Goal: Task Accomplishment & Management: Complete application form

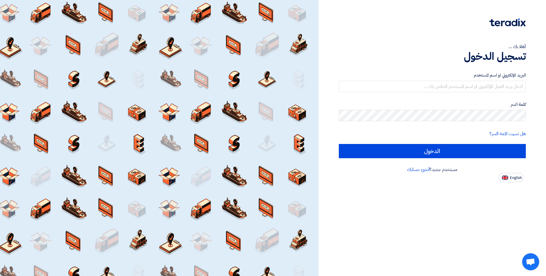
click at [514, 179] on span "English" at bounding box center [516, 178] width 12 height 4
type input "Sign in"
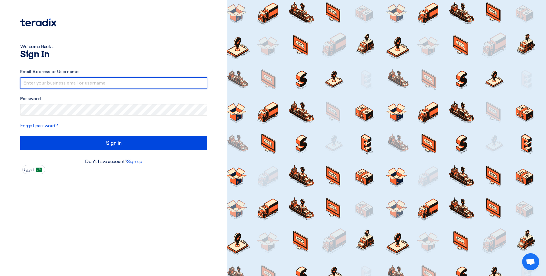
click at [74, 84] on input "text" at bounding box center [113, 82] width 187 height 11
type input "[EMAIL_ADDRESS][DOMAIN_NAME]"
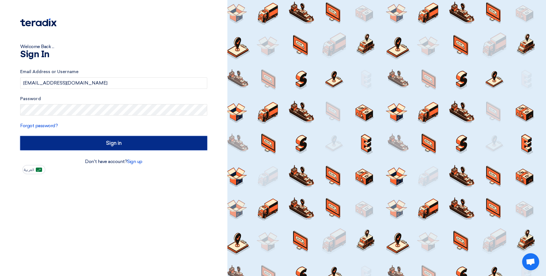
click at [99, 142] on input "Sign in" at bounding box center [113, 143] width 187 height 14
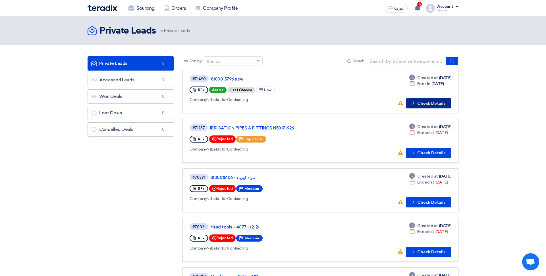
click at [426, 102] on button "Check details Check Details" at bounding box center [429, 103] width 46 height 10
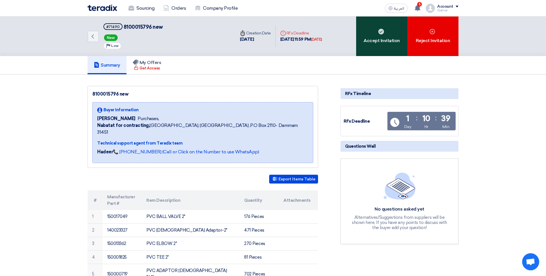
click at [379, 42] on div "Accept Invitation" at bounding box center [381, 36] width 51 height 40
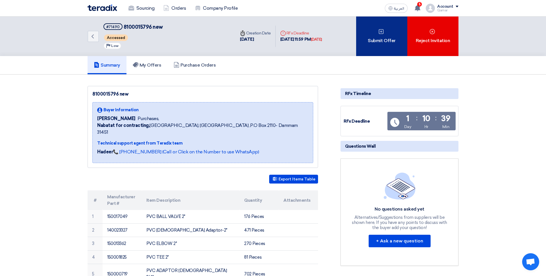
click at [386, 49] on div "Submit Offer" at bounding box center [381, 36] width 51 height 40
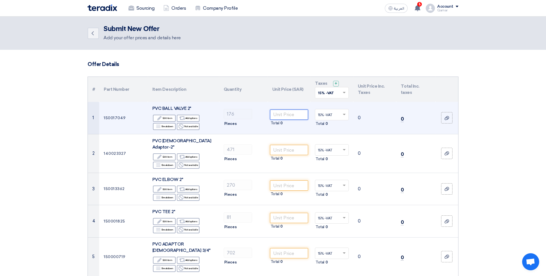
click at [285, 118] on input "number" at bounding box center [289, 115] width 38 height 10
type input "54"
click at [278, 129] on td "54 Total 9,504" at bounding box center [289, 118] width 43 height 32
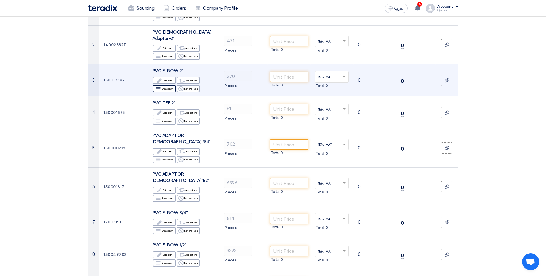
scroll to position [110, 0]
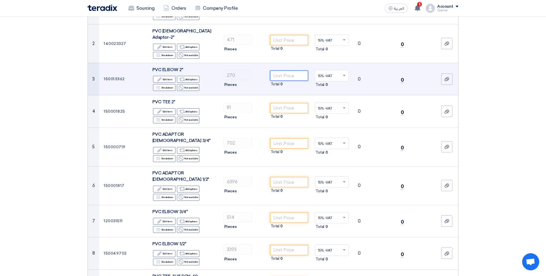
click at [294, 71] on input "number" at bounding box center [289, 76] width 38 height 10
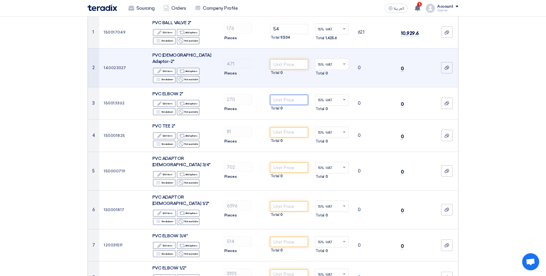
scroll to position [81, 0]
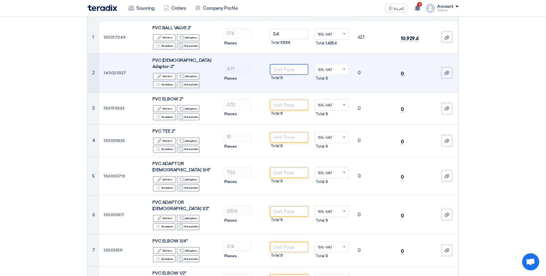
click at [290, 65] on input "number" at bounding box center [289, 69] width 38 height 10
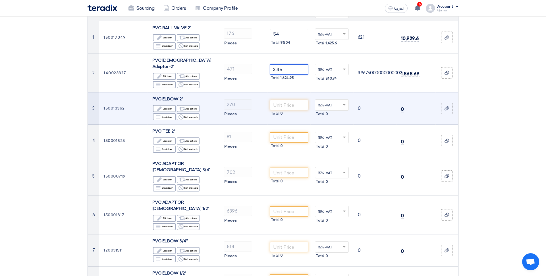
type input "3.45"
click at [287, 100] on input "number" at bounding box center [289, 105] width 38 height 10
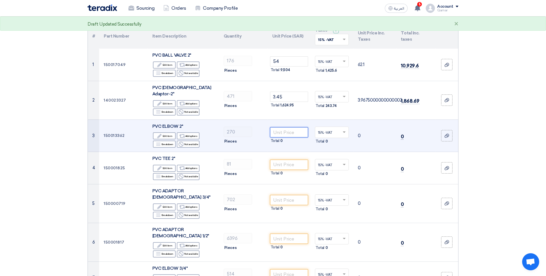
scroll to position [44, 0]
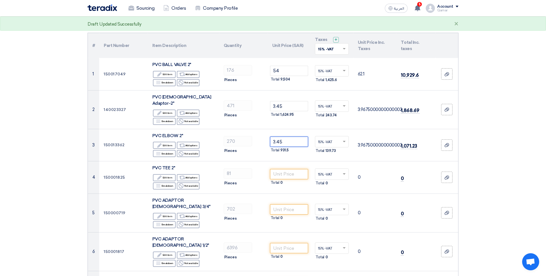
type input "3.45"
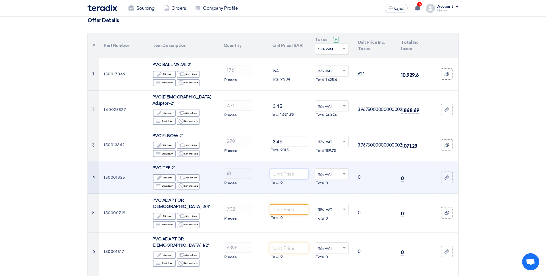
click at [286, 169] on input "number" at bounding box center [289, 174] width 38 height 10
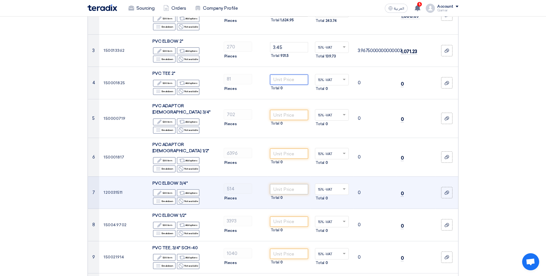
scroll to position [139, 0]
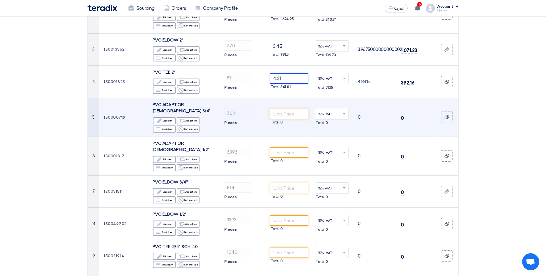
type input "4.21"
drag, startPoint x: 283, startPoint y: 105, endPoint x: 275, endPoint y: 94, distance: 14.1
click at [283, 109] on input "number" at bounding box center [289, 114] width 38 height 10
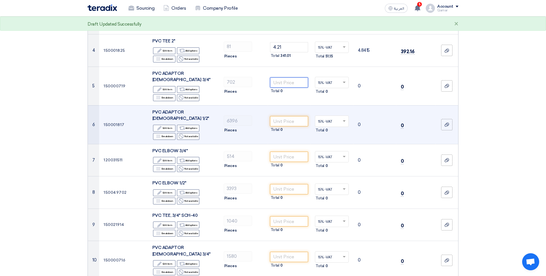
scroll to position [171, 0]
type input "0.81"
click at [298, 116] on input "number" at bounding box center [289, 121] width 38 height 10
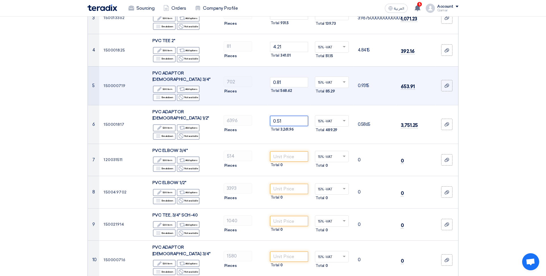
type input "0.51"
click at [298, 89] on td "0.81 Total 568.62" at bounding box center [289, 85] width 43 height 39
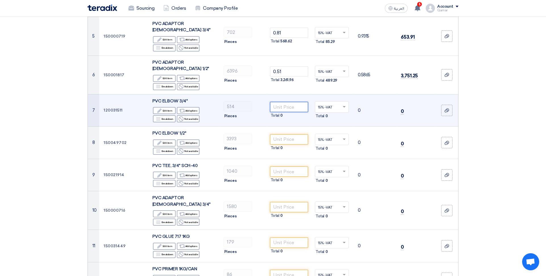
click at [285, 102] on input "number" at bounding box center [289, 107] width 38 height 10
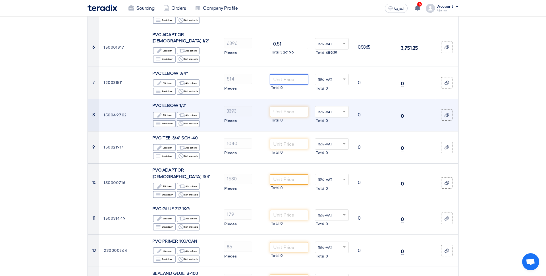
scroll to position [249, 0]
type input "1.22"
click at [284, 106] on input "number" at bounding box center [289, 111] width 38 height 10
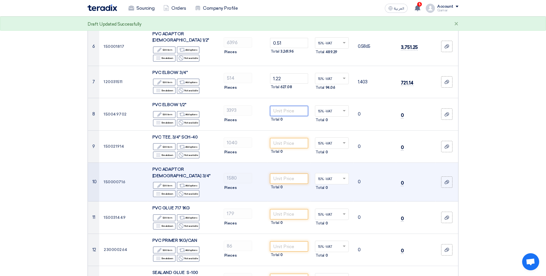
scroll to position [252, 0]
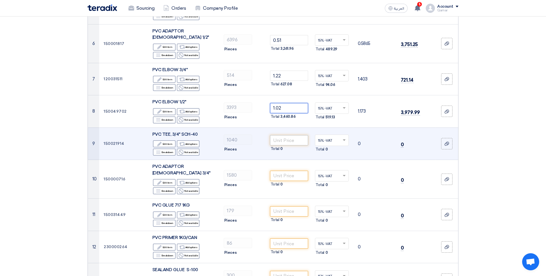
type input "1.02"
click at [292, 135] on input "number" at bounding box center [289, 140] width 38 height 10
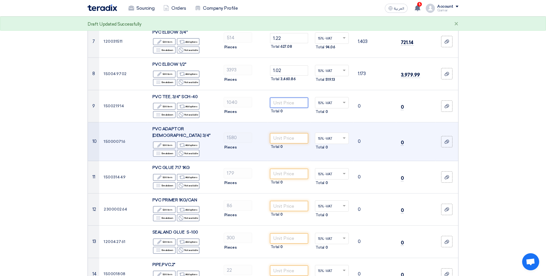
scroll to position [289, 0]
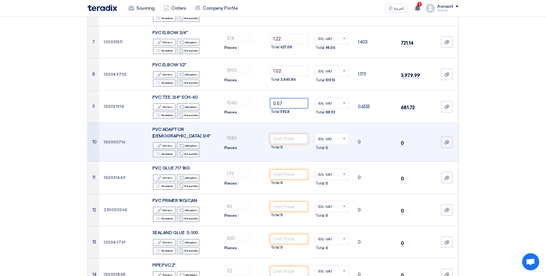
type input "0.57"
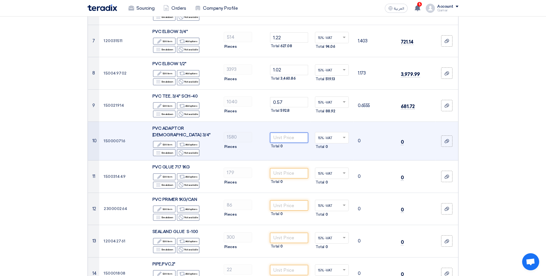
click at [280, 133] on input "number" at bounding box center [289, 138] width 38 height 10
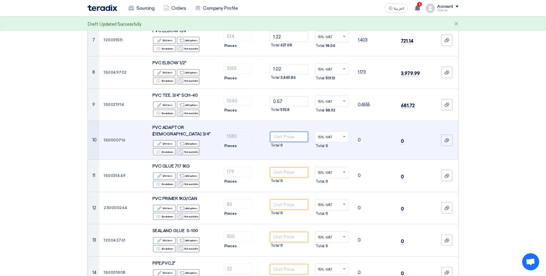
scroll to position [295, 0]
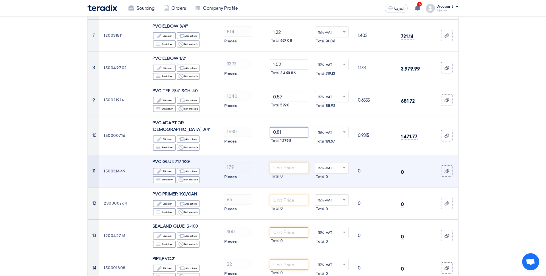
type input "0.81"
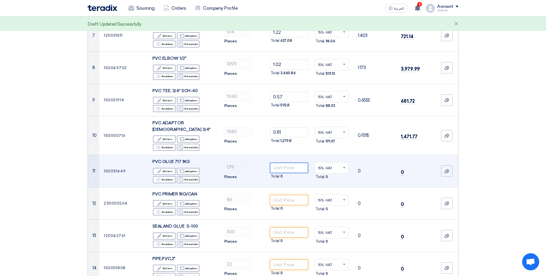
click at [294, 163] on input "number" at bounding box center [289, 168] width 38 height 10
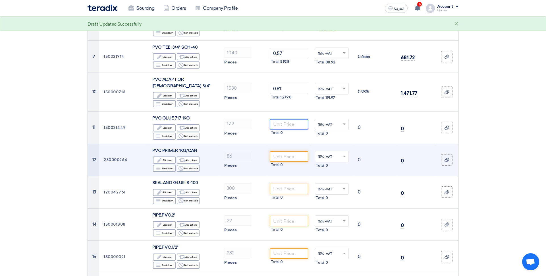
scroll to position [340, 0]
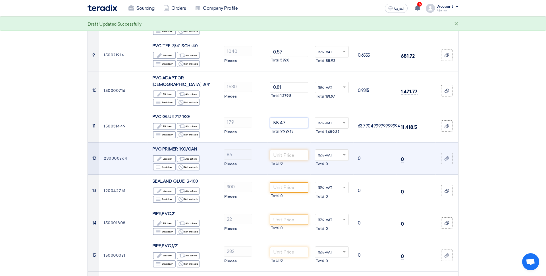
type input "55.47"
click at [295, 150] on input "number" at bounding box center [289, 155] width 38 height 10
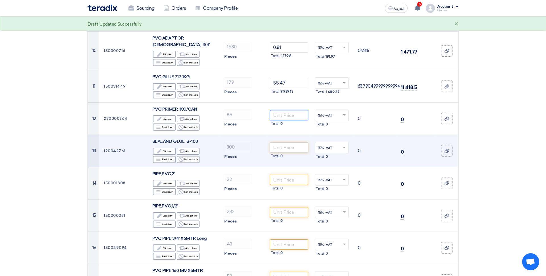
scroll to position [381, 0]
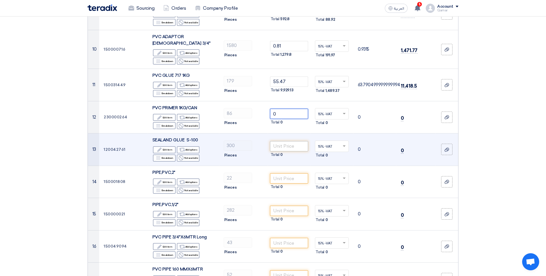
type input "0"
click at [276, 141] on input "number" at bounding box center [289, 146] width 38 height 10
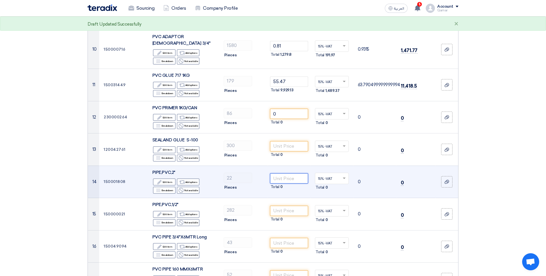
click at [295, 173] on input "number" at bounding box center [289, 178] width 38 height 10
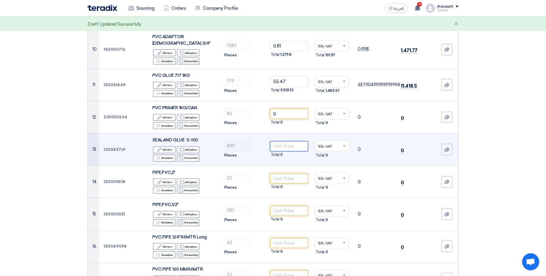
click at [287, 141] on input "number" at bounding box center [289, 146] width 38 height 10
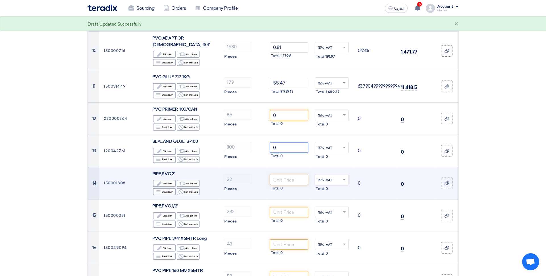
type input "0"
click at [291, 175] on input "number" at bounding box center [289, 180] width 38 height 10
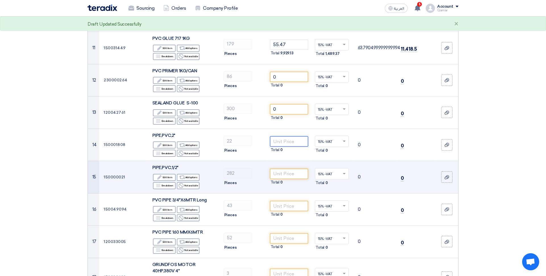
scroll to position [422, 0]
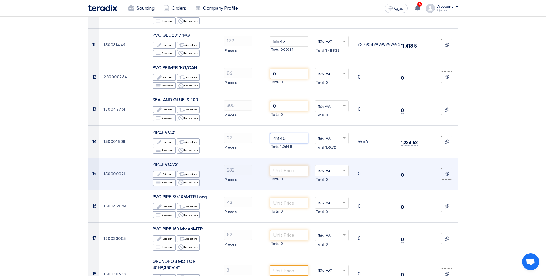
type input "48.40"
click at [284, 166] on input "number" at bounding box center [289, 171] width 38 height 10
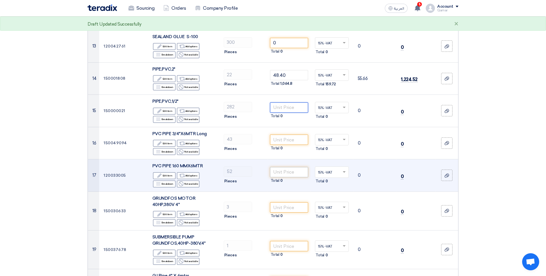
scroll to position [486, 0]
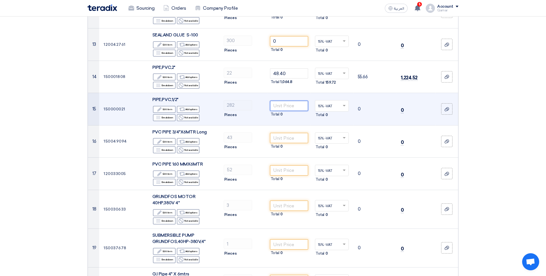
click at [285, 101] on input "number" at bounding box center [289, 106] width 38 height 10
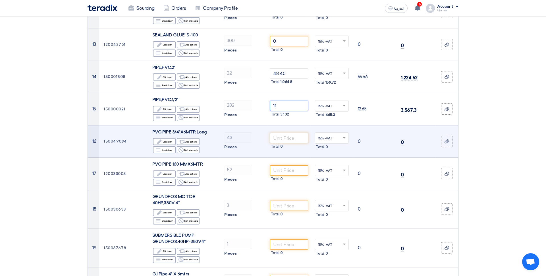
type input "11"
click at [288, 133] on input "number" at bounding box center [289, 138] width 38 height 10
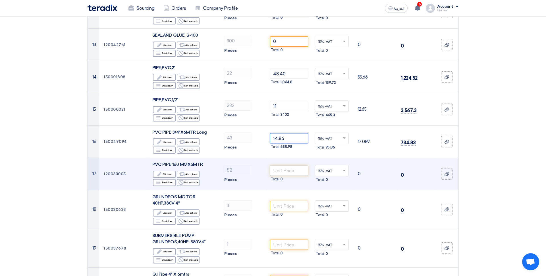
type input "14.86"
click at [288, 166] on input "number" at bounding box center [289, 171] width 38 height 10
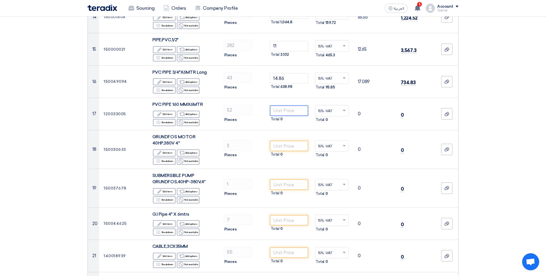
scroll to position [547, 0]
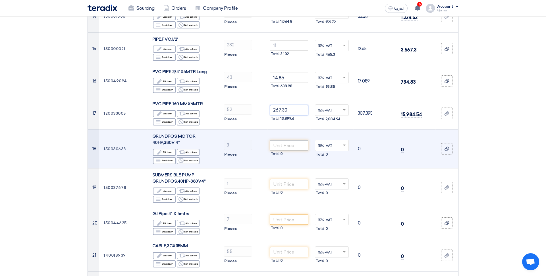
type input "267.30"
click at [287, 140] on input "number" at bounding box center [289, 145] width 38 height 10
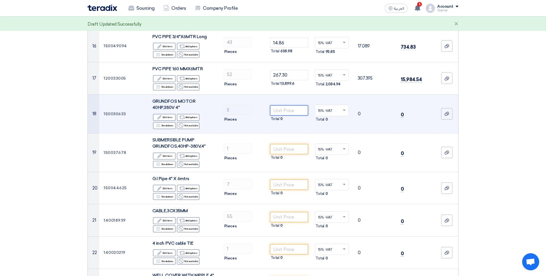
scroll to position [590, 0]
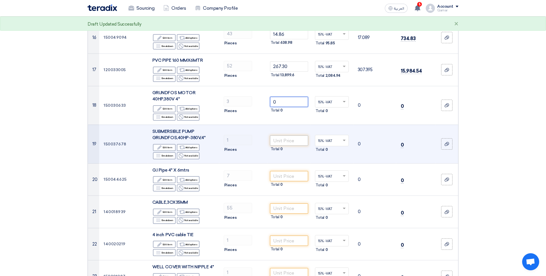
type input "0"
click at [289, 135] on input "number" at bounding box center [289, 140] width 38 height 10
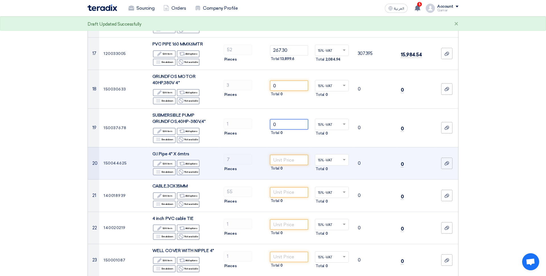
scroll to position [606, 0]
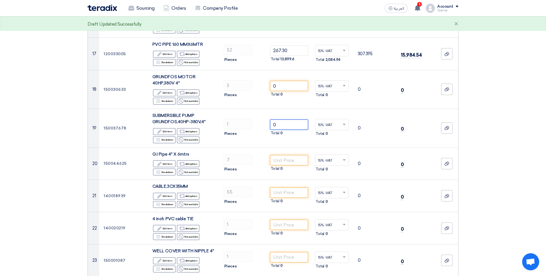
type input "0"
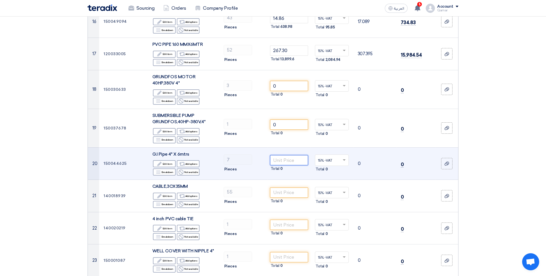
click at [279, 155] on input "number" at bounding box center [289, 160] width 38 height 10
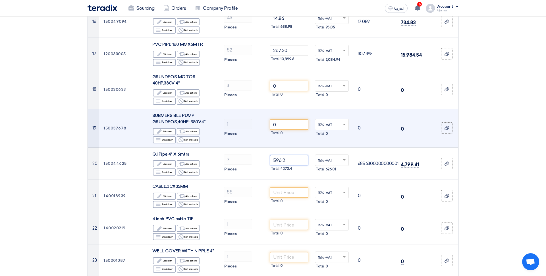
type input "596.2"
click at [311, 117] on td "0 Total 0" at bounding box center [289, 128] width 43 height 39
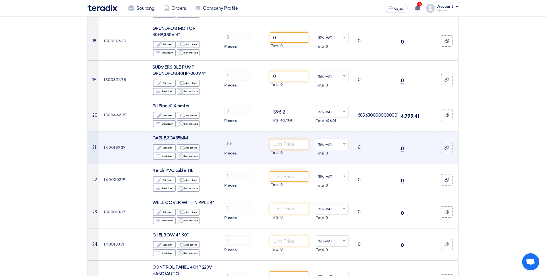
scroll to position [655, 0]
click at [299, 139] on input "number" at bounding box center [289, 144] width 38 height 10
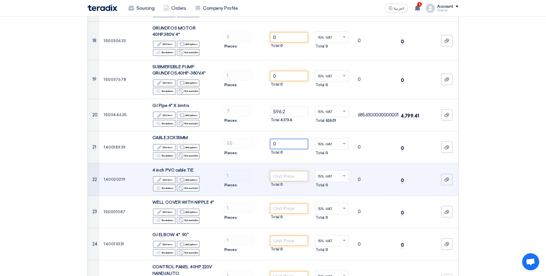
type input "0"
click at [286, 171] on input "number" at bounding box center [289, 176] width 38 height 10
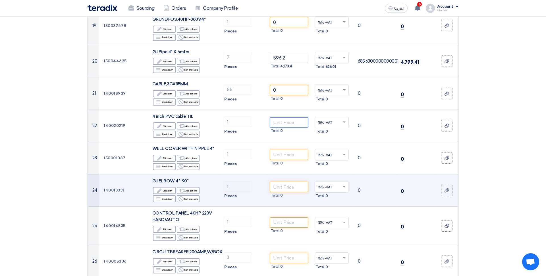
scroll to position [713, 0]
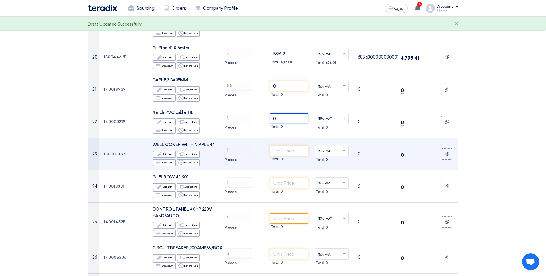
type input "0"
click at [284, 146] on input "number" at bounding box center [289, 151] width 38 height 10
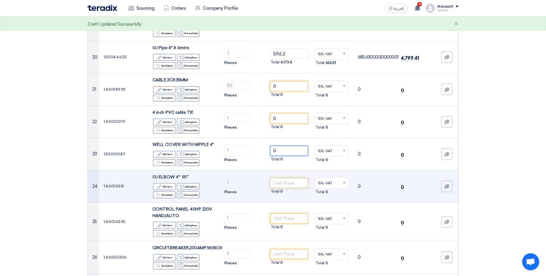
type input "0"
click at [288, 178] on input "number" at bounding box center [289, 183] width 38 height 10
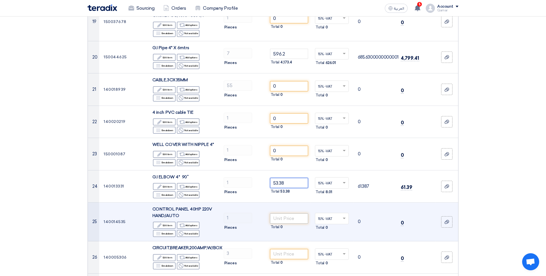
type input "53.38"
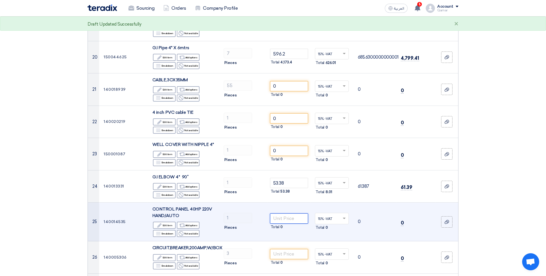
click at [286, 213] on input "number" at bounding box center [289, 218] width 38 height 10
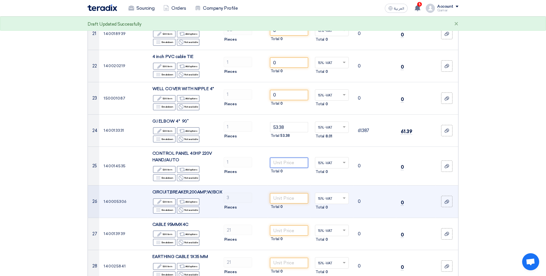
scroll to position [772, 0]
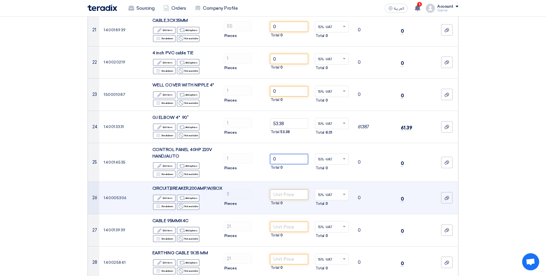
type input "0"
click at [294, 189] on input "number" at bounding box center [289, 194] width 38 height 10
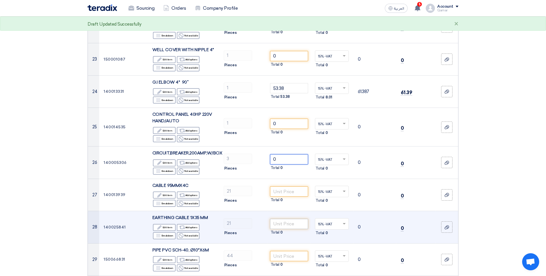
scroll to position [810, 0]
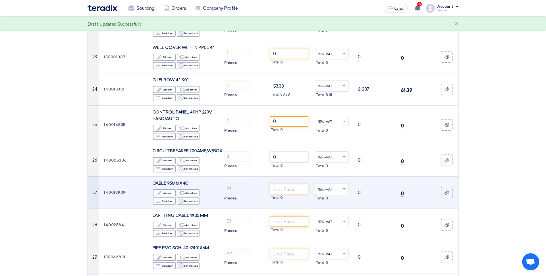
type input "0"
click at [291, 184] on input "number" at bounding box center [289, 189] width 38 height 10
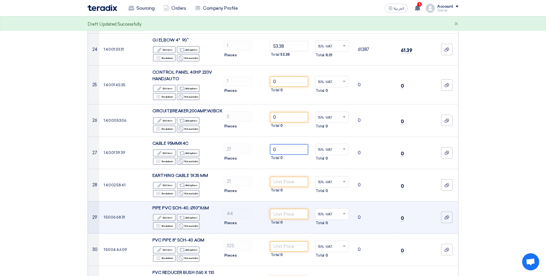
scroll to position [850, 0]
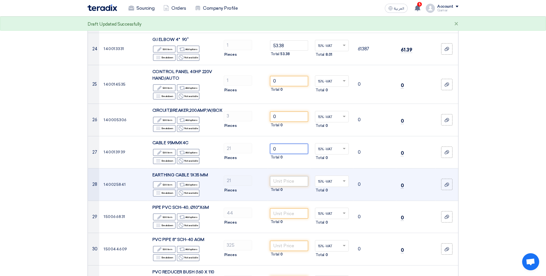
type input "0"
click at [293, 176] on input "number" at bounding box center [289, 181] width 38 height 10
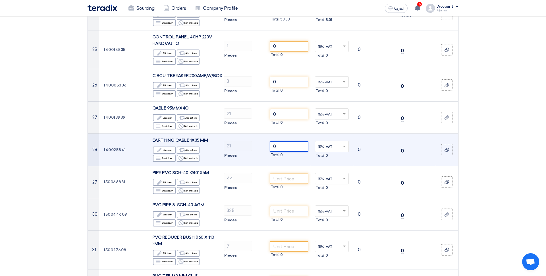
scroll to position [888, 0]
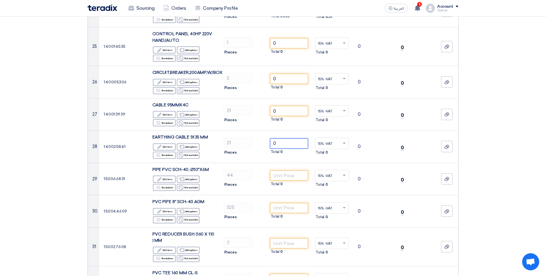
type input "0"
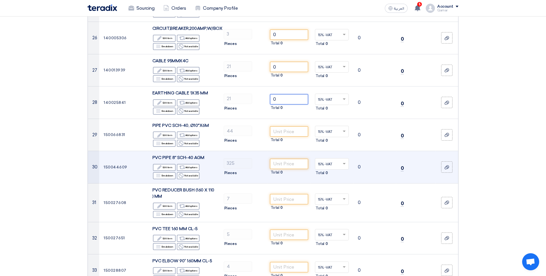
scroll to position [933, 0]
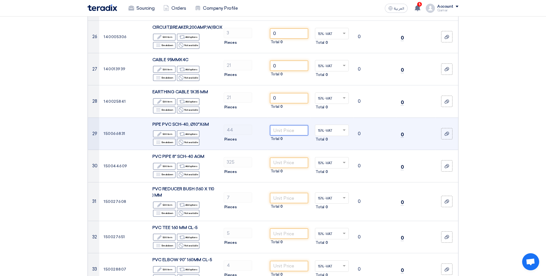
click at [291, 125] on input "number" at bounding box center [289, 130] width 38 height 10
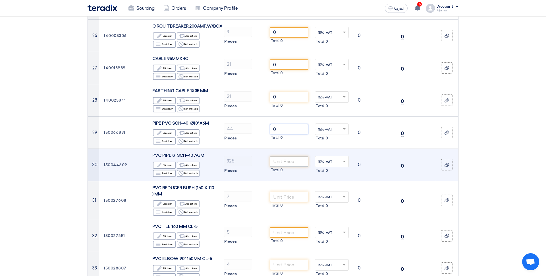
type input "0"
click at [276, 156] on input "number" at bounding box center [289, 161] width 38 height 10
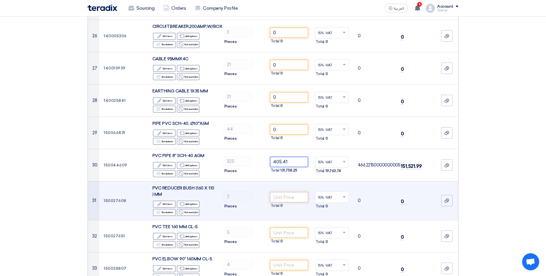
type input "405.41"
click at [290, 192] on input "number" at bounding box center [289, 197] width 38 height 10
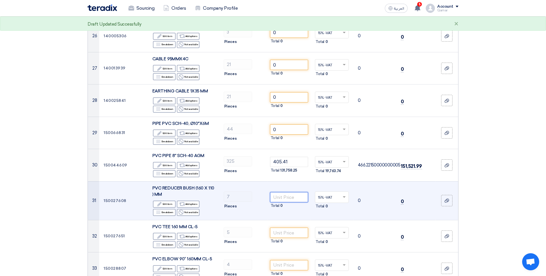
scroll to position [933, 0]
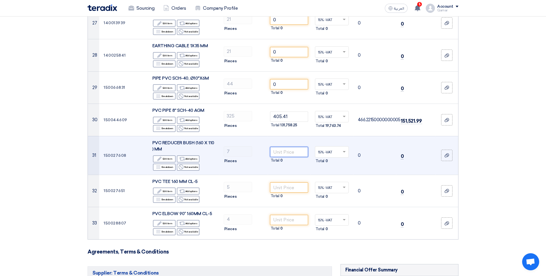
click at [280, 147] on input "number" at bounding box center [289, 152] width 38 height 10
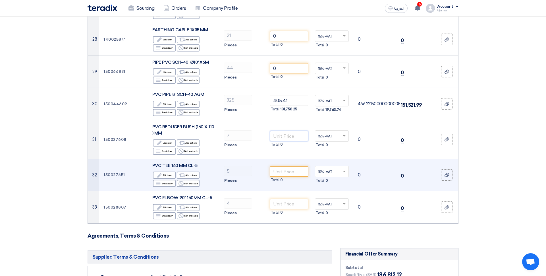
scroll to position [1006, 0]
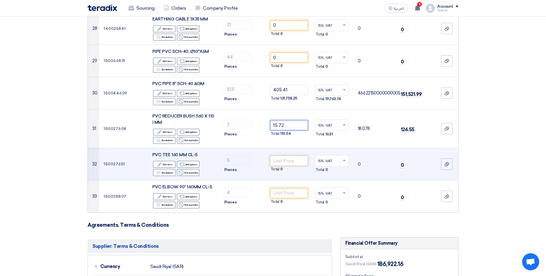
type input "15.72"
drag, startPoint x: 292, startPoint y: 141, endPoint x: 289, endPoint y: 140, distance: 3.4
click at [292, 156] on input "number" at bounding box center [289, 161] width 38 height 10
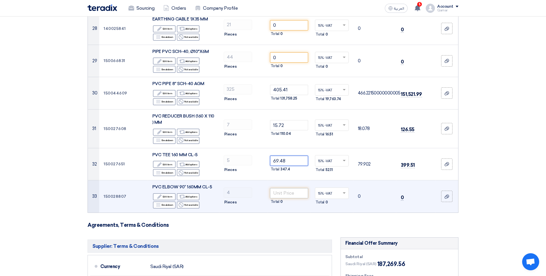
type input "69.48"
click at [289, 188] on input "number" at bounding box center [289, 193] width 38 height 10
click at [296, 188] on input "67.04" at bounding box center [289, 193] width 38 height 10
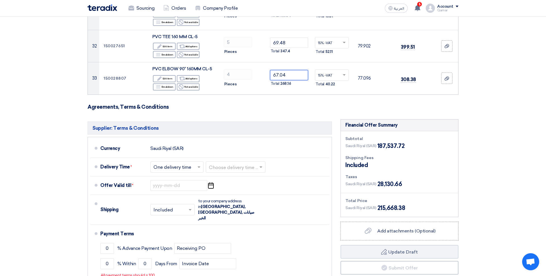
scroll to position [1125, 0]
type input "67.04"
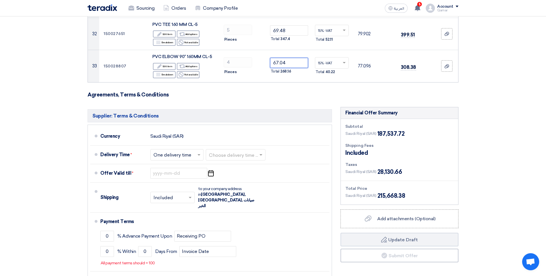
scroll to position [1136, 0]
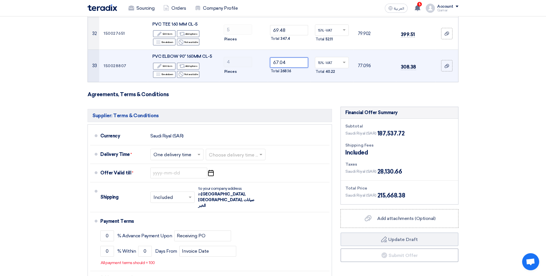
click at [294, 57] on input "67.04" at bounding box center [289, 62] width 38 height 10
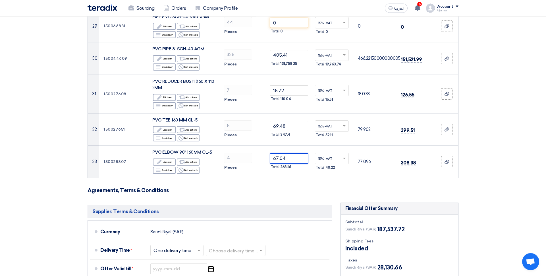
scroll to position [1128, 0]
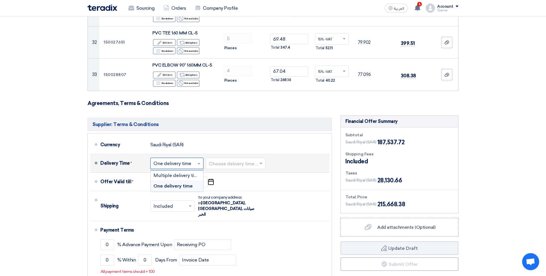
click at [175, 160] on input "text" at bounding box center [178, 164] width 48 height 8
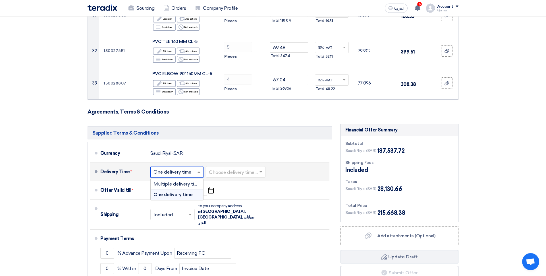
click at [171, 189] on div "One delivery time" at bounding box center [177, 194] width 53 height 10
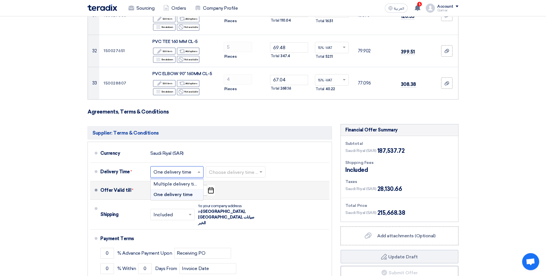
scroll to position [1121, 0]
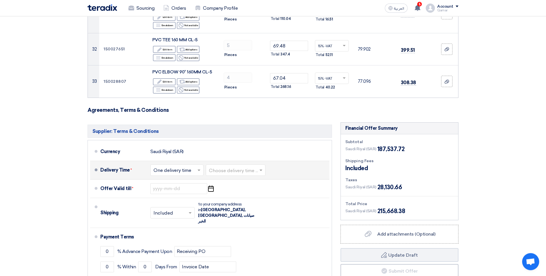
click at [228, 166] on input "text" at bounding box center [236, 170] width 54 height 8
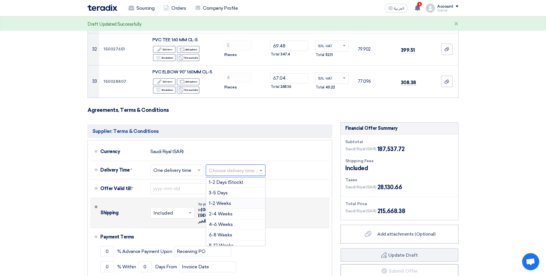
click at [222, 201] on span "1-2 Weeks" at bounding box center [220, 203] width 22 height 5
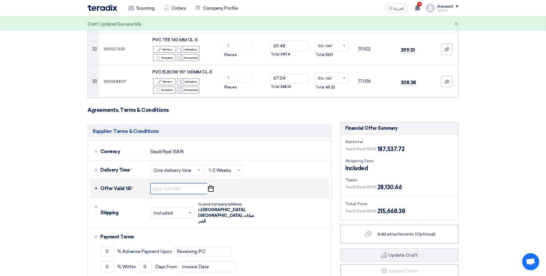
click at [168, 183] on input at bounding box center [178, 188] width 57 height 11
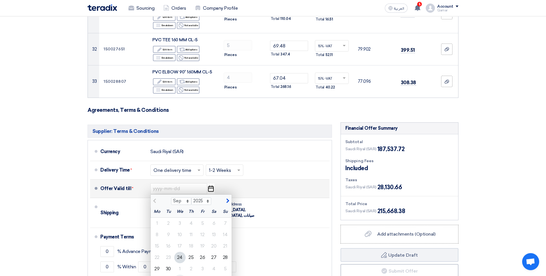
click at [180, 275] on div "8" at bounding box center [179, 280] width 11 height 11
type input "[DATE]"
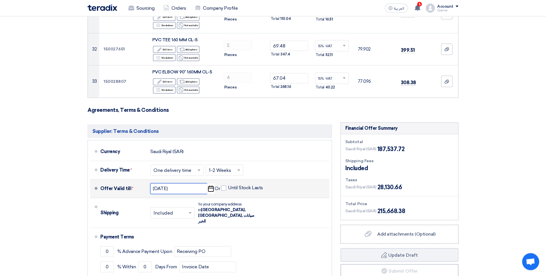
click at [172, 183] on input "[DATE]" at bounding box center [178, 188] width 57 height 11
select select "10"
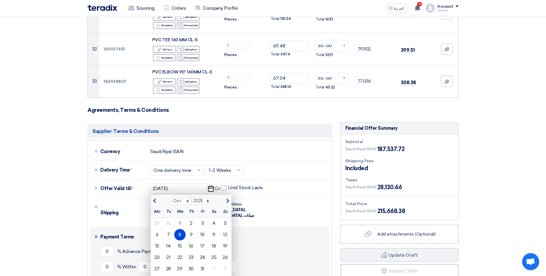
click at [273, 230] on div "Payment Terms" at bounding box center [211, 237] width 222 height 14
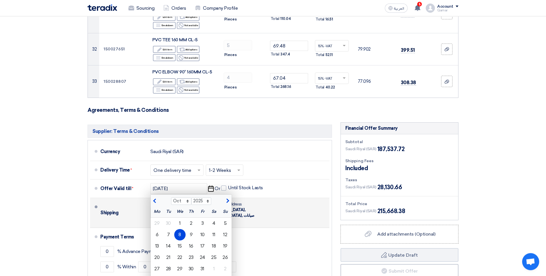
click at [130, 206] on div "Shipping" at bounding box center [123, 213] width 46 height 14
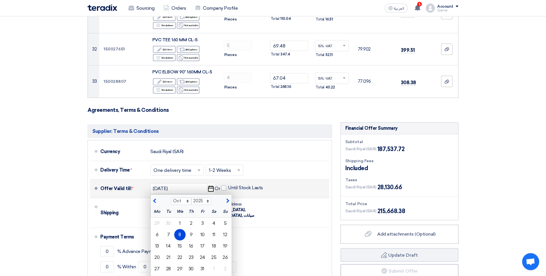
click at [178, 229] on div "8" at bounding box center [179, 234] width 11 height 11
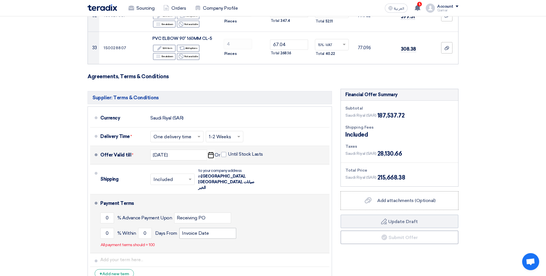
scroll to position [1156, 0]
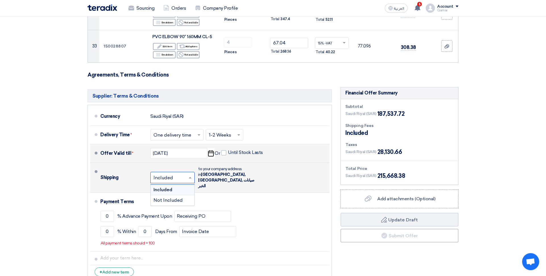
click at [191, 175] on span at bounding box center [190, 178] width 7 height 6
click at [169, 197] on span "Not Included" at bounding box center [168, 199] width 29 height 5
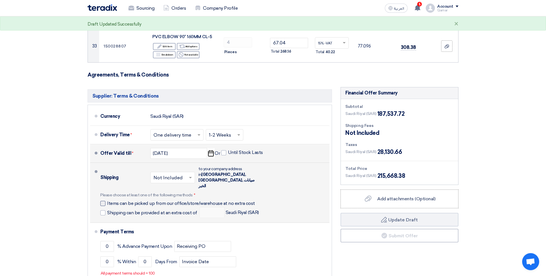
drag, startPoint x: 104, startPoint y: 174, endPoint x: 110, endPoint y: 175, distance: 6.6
click at [104, 201] on div at bounding box center [102, 203] width 5 height 5
click at [107, 200] on input "Items can be picked up from our office/store/warehouse at no extra cost" at bounding box center [182, 205] width 151 height 11
checkbox input "true"
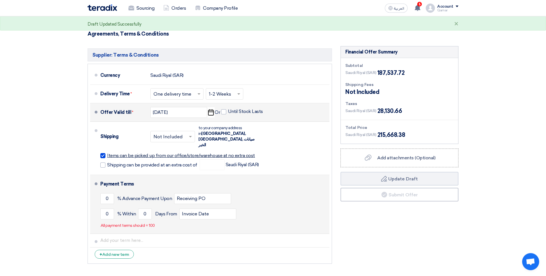
scroll to position [1198, 0]
drag, startPoint x: 112, startPoint y: 170, endPoint x: 101, endPoint y: 170, distance: 10.5
click at [101, 193] on input "0" at bounding box center [107, 198] width 14 height 11
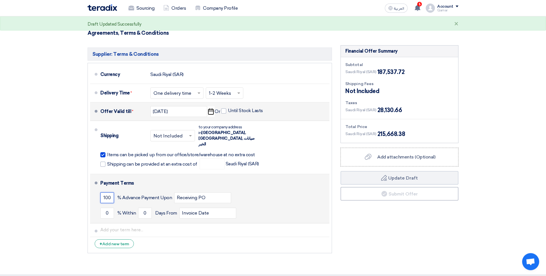
type input "100"
click at [210, 190] on div "100 % Advance Payment Upon Receiving PO" at bounding box center [213, 197] width 227 height 15
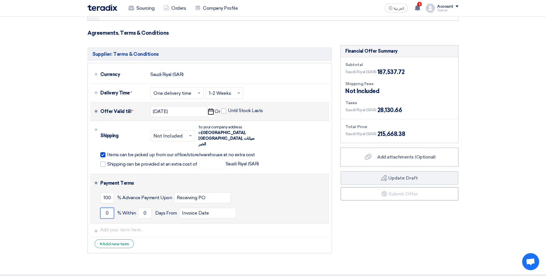
drag, startPoint x: 110, startPoint y: 184, endPoint x: 95, endPoint y: 182, distance: 14.6
click at [100, 208] on input "0" at bounding box center [107, 213] width 14 height 11
type input "100"
click at [187, 203] on li "Payment Terms 100 % Advance Payment Upon Receiving PO 100 % Within" at bounding box center [210, 203] width 240 height 59
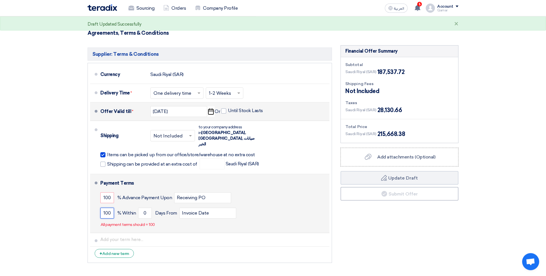
click at [110, 208] on input "100" at bounding box center [107, 213] width 14 height 11
drag, startPoint x: 110, startPoint y: 186, endPoint x: 101, endPoint y: 184, distance: 9.8
click at [101, 208] on input "100" at bounding box center [107, 213] width 14 height 11
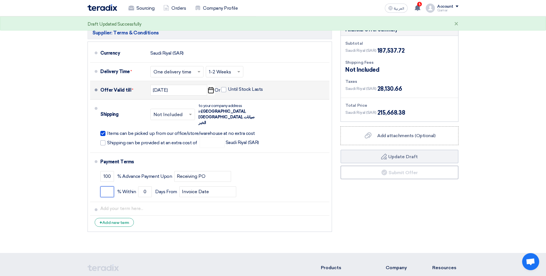
scroll to position [1220, 0]
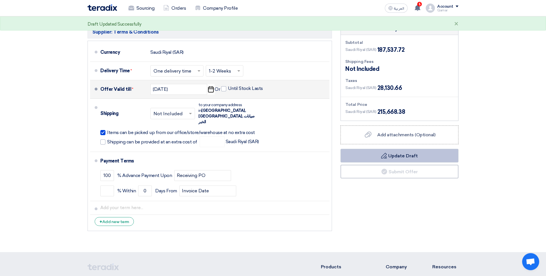
click at [397, 149] on button "Draft Update Draft" at bounding box center [400, 156] width 118 height 14
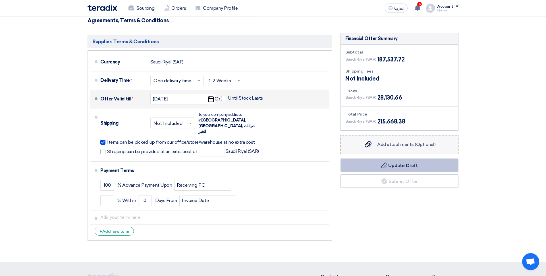
scroll to position [1202, 0]
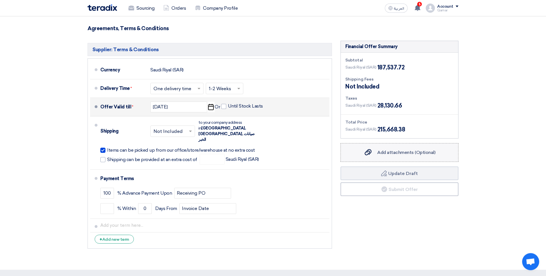
click at [409, 150] on span "Add attachments (Optional)" at bounding box center [407, 152] width 58 height 5
click at [0, 0] on input "Add attachments (Optional) Add attachments (Optional)" at bounding box center [0, 0] width 0 height 0
click at [406, 150] on span "Add attachments (Optional)" at bounding box center [407, 152] width 58 height 5
click at [0, 0] on input "Add attachments (Optional) Add attachments (Optional)" at bounding box center [0, 0] width 0 height 0
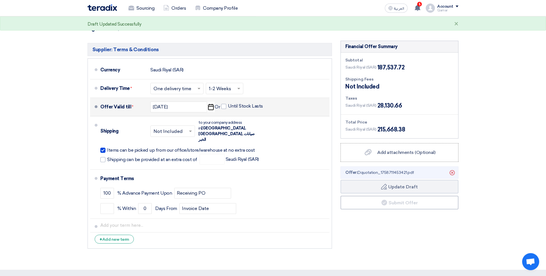
click at [390, 170] on span "Offer: Dquotation_1758711453421.pdf" at bounding box center [380, 173] width 69 height 6
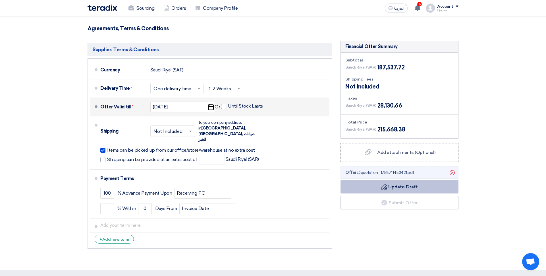
click at [453, 170] on use at bounding box center [452, 172] width 5 height 5
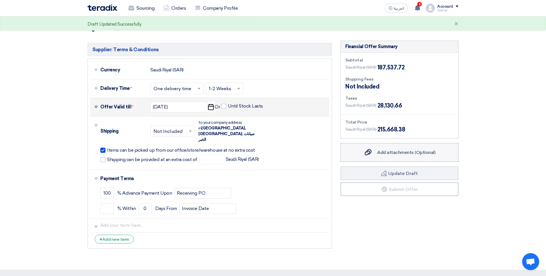
click at [401, 150] on span "Add attachments (Optional)" at bounding box center [407, 152] width 58 height 5
click at [0, 0] on input "Add attachments (Optional) Add attachments (Optional)" at bounding box center [0, 0] width 0 height 0
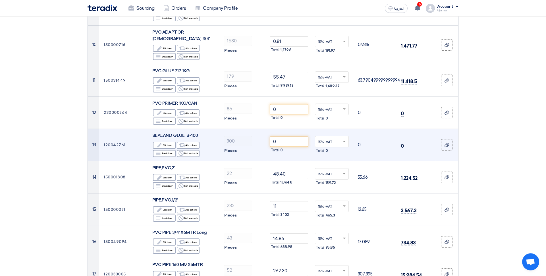
scroll to position [388, 0]
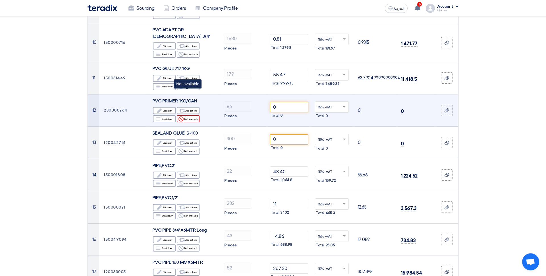
click at [189, 115] on div "Reject Not available" at bounding box center [188, 118] width 23 height 7
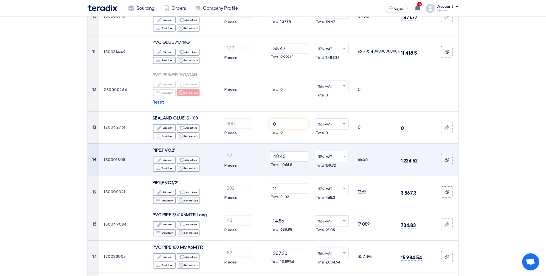
scroll to position [415, 0]
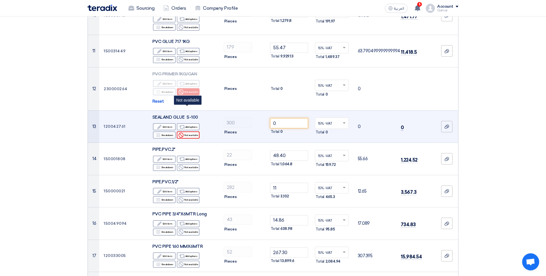
click at [192, 131] on div "Reject Not available" at bounding box center [188, 134] width 23 height 7
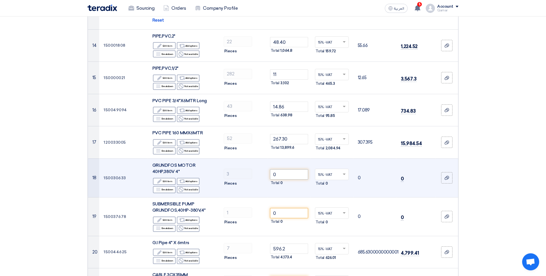
scroll to position [542, 0]
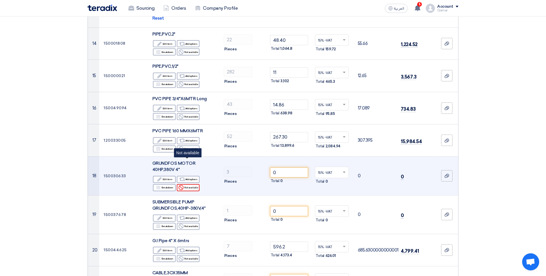
click at [191, 184] on div "Reject Not available" at bounding box center [188, 187] width 23 height 7
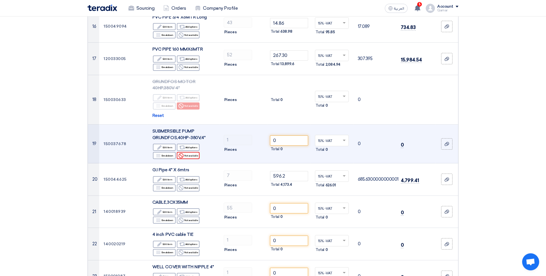
scroll to position [630, 0]
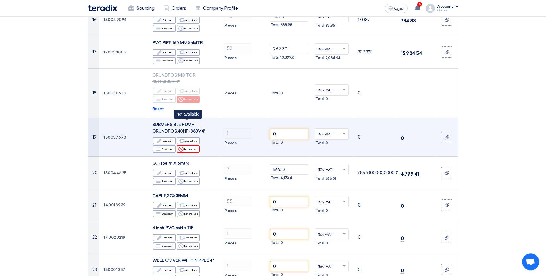
click at [195, 145] on div "Reject Not available" at bounding box center [188, 148] width 23 height 7
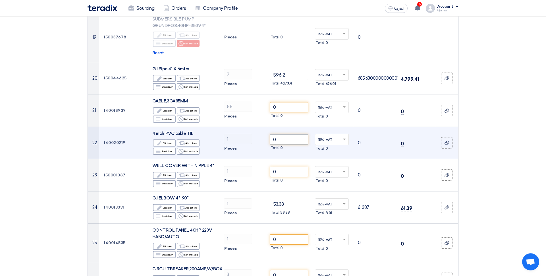
scroll to position [737, 0]
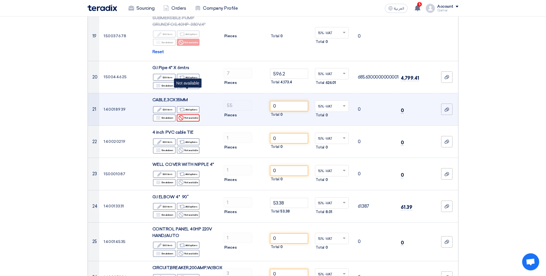
click at [194, 114] on div "Reject Not available" at bounding box center [188, 117] width 23 height 7
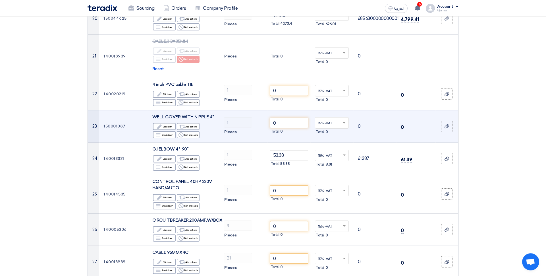
scroll to position [820, 0]
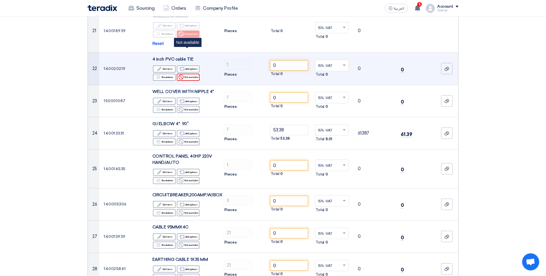
click at [190, 74] on div "Reject Not available" at bounding box center [188, 77] width 23 height 7
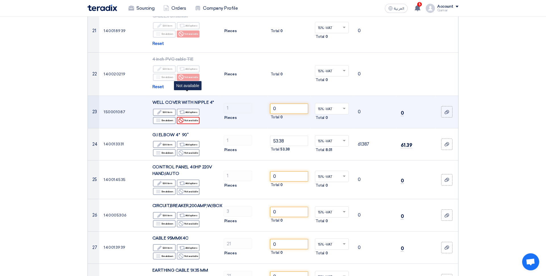
click at [193, 117] on div "Reject Not available" at bounding box center [188, 120] width 23 height 7
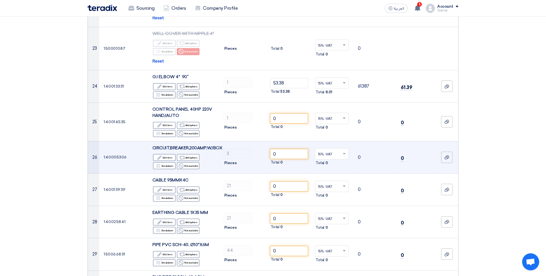
scroll to position [897, 0]
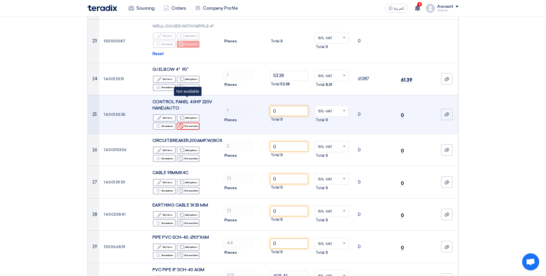
click at [194, 123] on div "Reject Not available" at bounding box center [188, 126] width 23 height 7
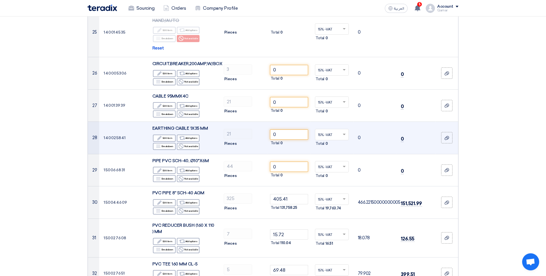
scroll to position [990, 0]
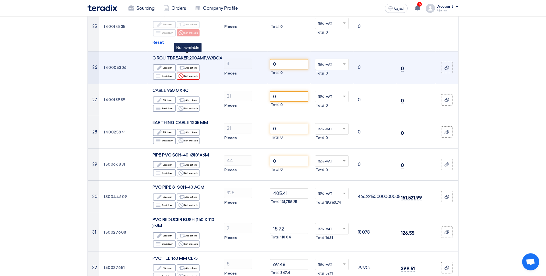
click at [194, 73] on div "Reject Not available" at bounding box center [188, 76] width 23 height 7
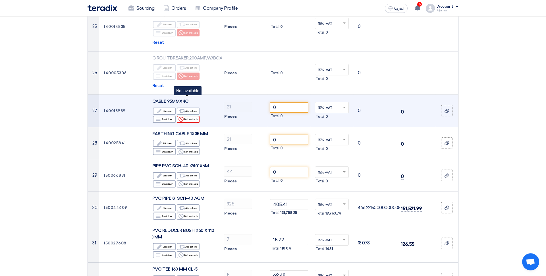
click at [196, 116] on div "Reject Not available" at bounding box center [188, 119] width 23 height 7
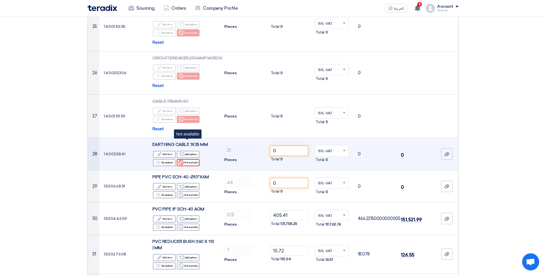
click at [190, 159] on div "Reject Not available" at bounding box center [188, 162] width 23 height 7
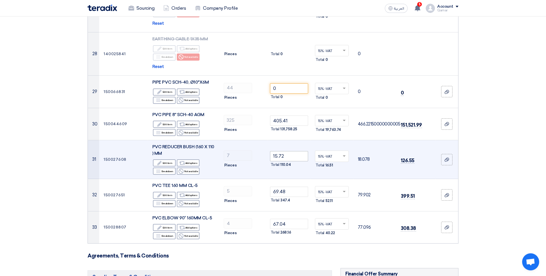
scroll to position [1106, 0]
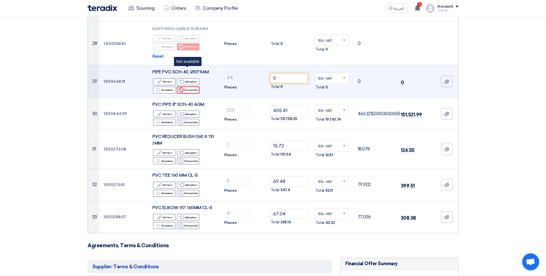
click at [193, 86] on div "Reject Not available" at bounding box center [188, 89] width 23 height 7
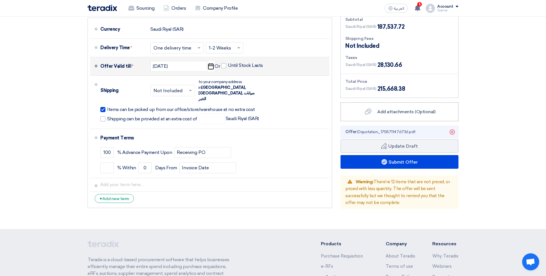
scroll to position [1398, 0]
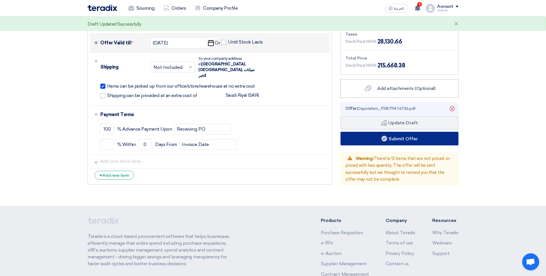
click at [401, 132] on button "Submit Offer" at bounding box center [400, 139] width 118 height 14
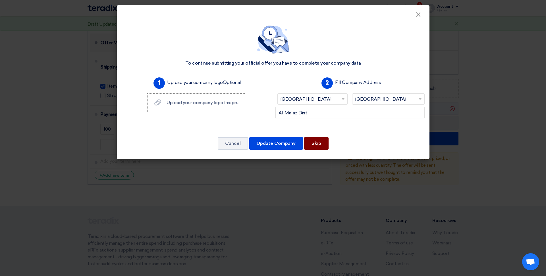
click at [319, 147] on button "Skip" at bounding box center [316, 143] width 24 height 13
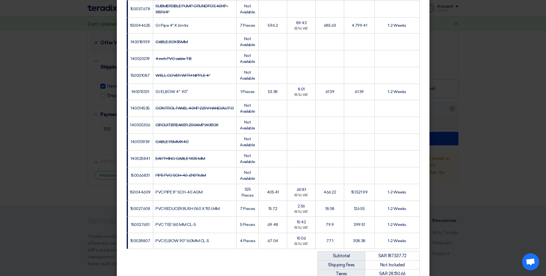
scroll to position [527, 0]
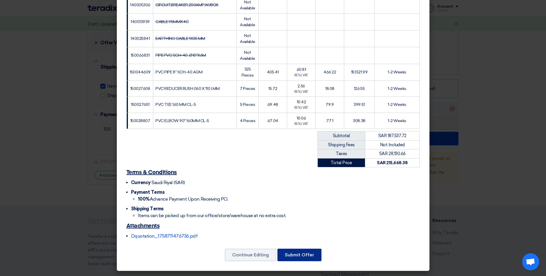
click at [308, 255] on button "Submit Offer" at bounding box center [300, 255] width 44 height 13
